Goal: Navigation & Orientation: Go to known website

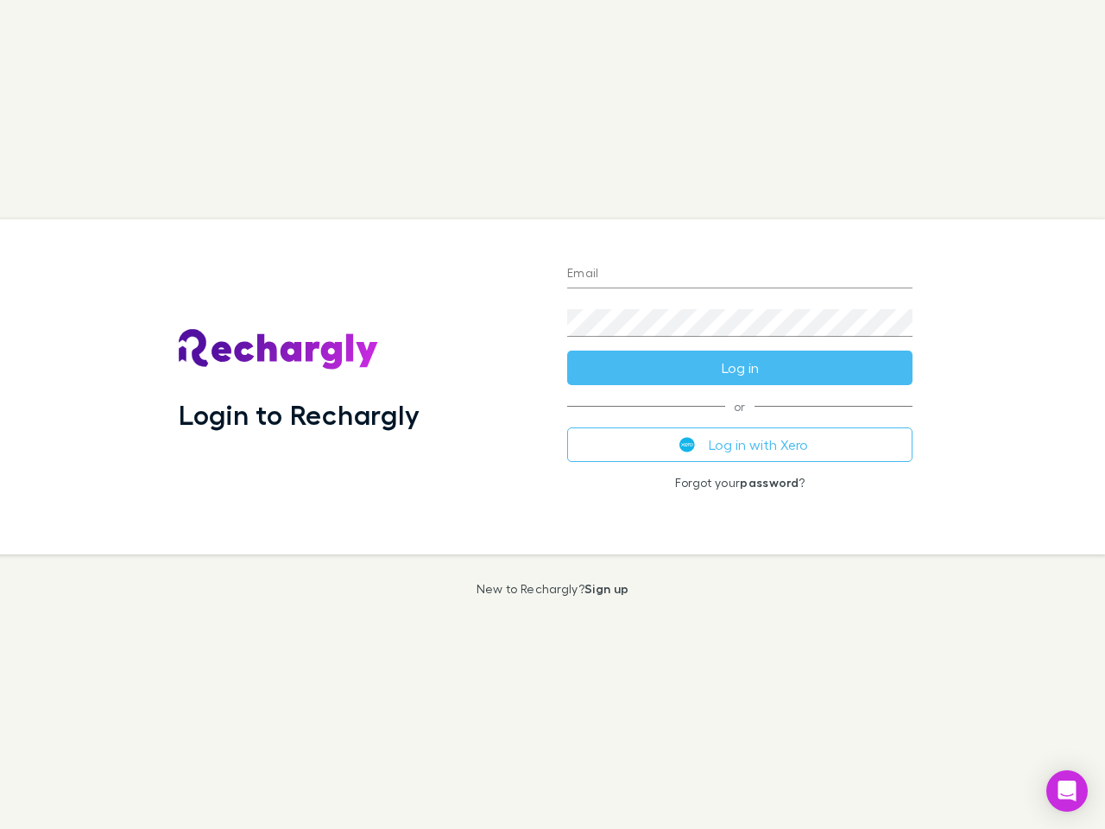
click at [553, 415] on div "Login to Rechargly" at bounding box center [359, 386] width 389 height 335
click at [740, 275] on input "Email" at bounding box center [739, 275] width 345 height 28
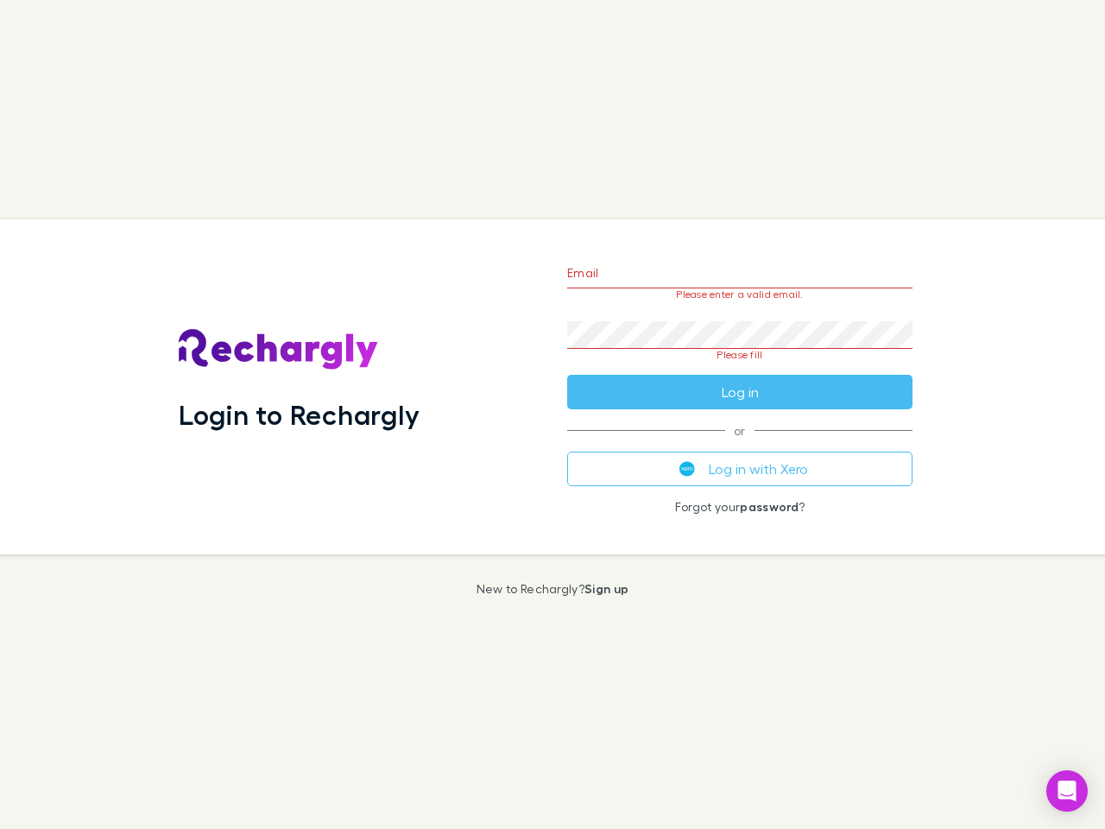
click at [740, 368] on form "Email Please enter a valid email. Password Please fill Log in" at bounding box center [739, 328] width 345 height 162
click at [740, 445] on div "Email Please enter a valid email. Password Please fill Log in or Log in with Xe…" at bounding box center [740, 386] width 373 height 335
click at [1067, 791] on icon "Open Intercom Messenger" at bounding box center [1068, 791] width 18 height 21
